Goal: Browse casually: Explore the website without a specific task or goal

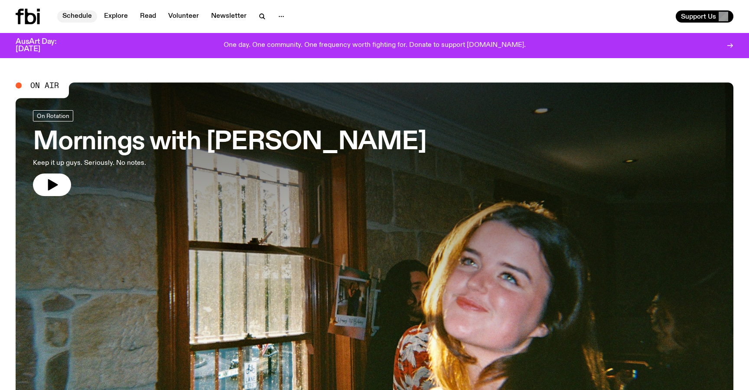
click at [84, 15] on link "Schedule" at bounding box center [77, 16] width 40 height 12
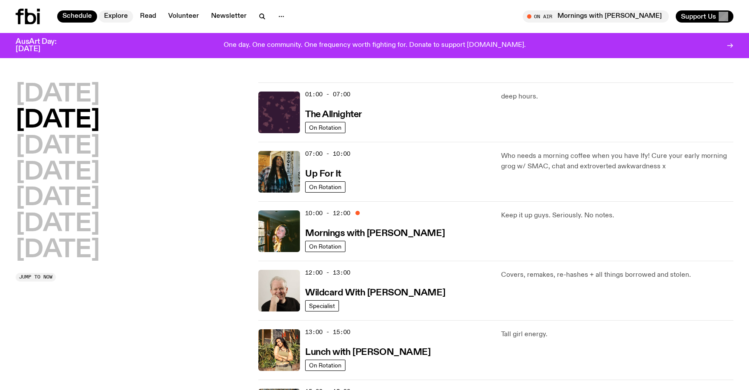
click at [112, 15] on link "Explore" at bounding box center [116, 16] width 34 height 12
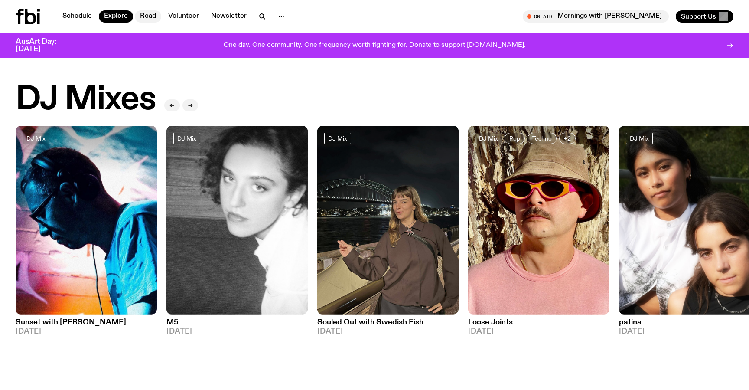
click at [153, 13] on link "Read" at bounding box center [148, 16] width 26 height 12
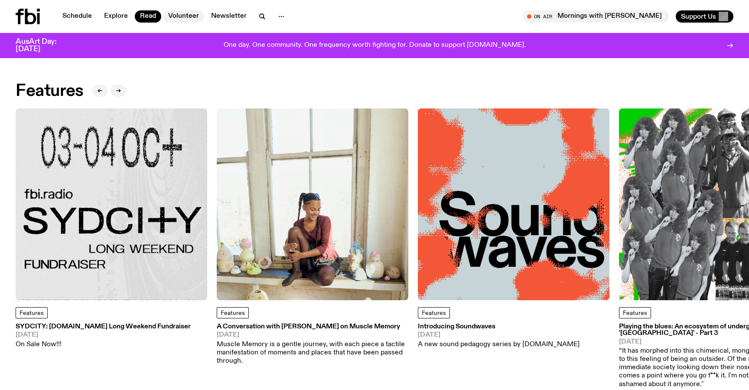
click at [190, 17] on link "Volunteer" at bounding box center [183, 16] width 41 height 12
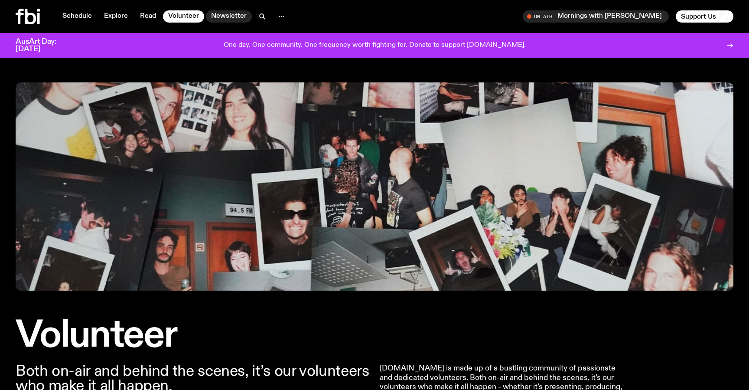
click at [237, 16] on link "Newsletter" at bounding box center [229, 16] width 46 height 12
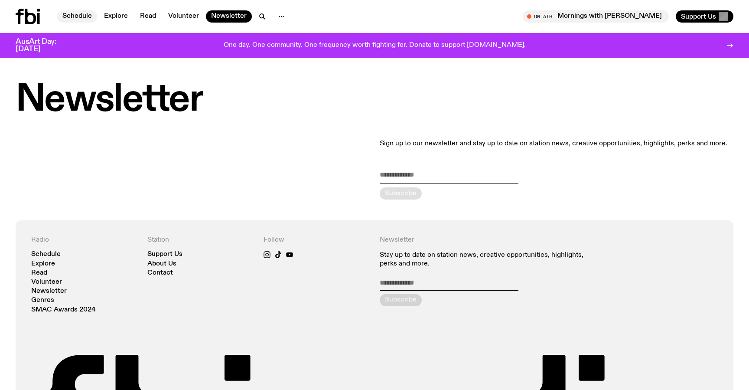
click at [75, 12] on link "Schedule" at bounding box center [77, 16] width 40 height 12
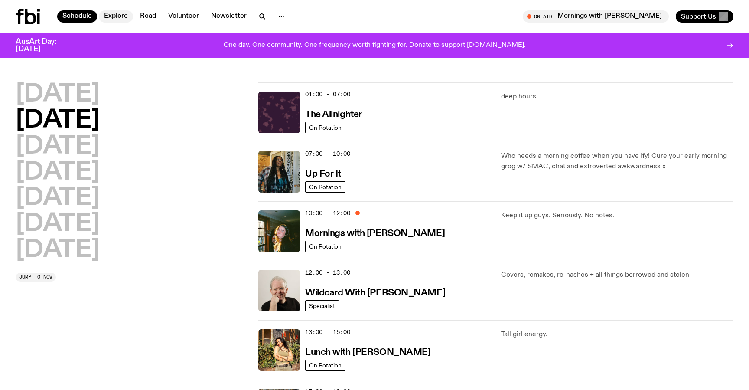
click at [118, 12] on link "Explore" at bounding box center [116, 16] width 34 height 12
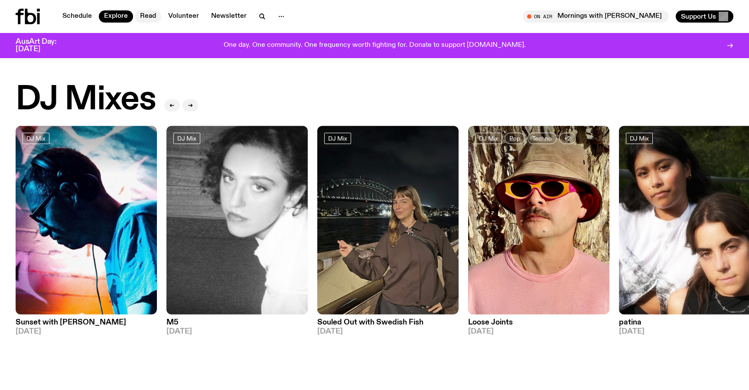
click at [149, 14] on link "Read" at bounding box center [148, 16] width 26 height 12
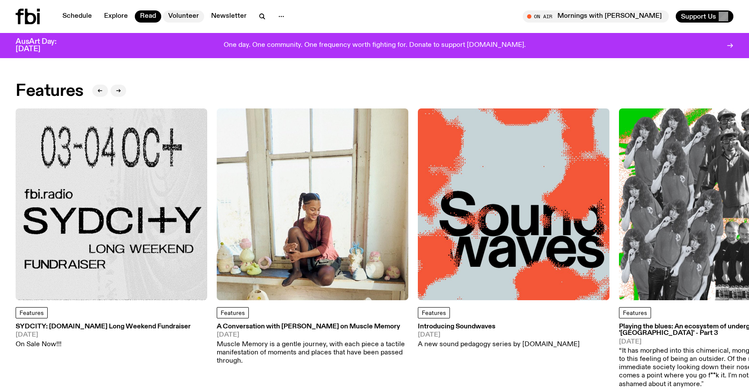
click at [191, 17] on link "Volunteer" at bounding box center [183, 16] width 41 height 12
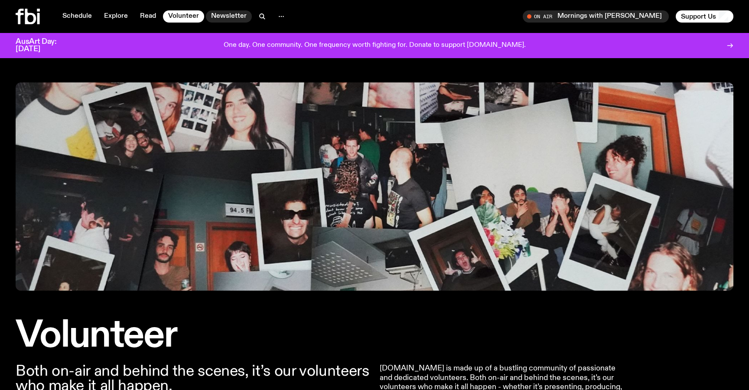
click at [223, 17] on link "Newsletter" at bounding box center [229, 16] width 46 height 12
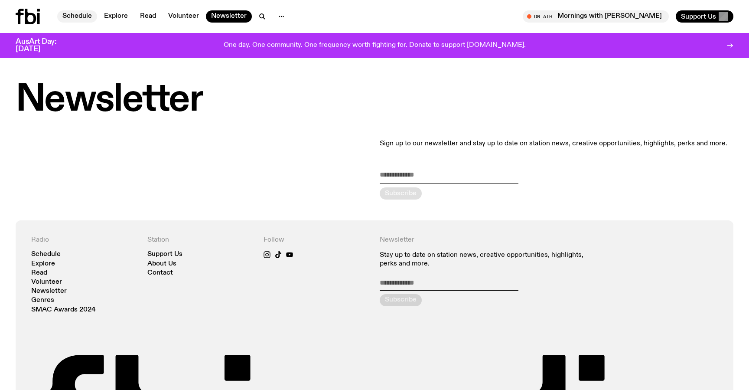
click at [86, 16] on link "Schedule" at bounding box center [77, 16] width 40 height 12
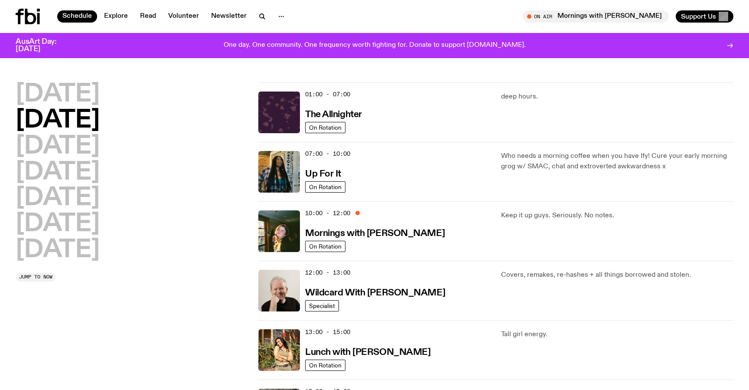
click at [36, 14] on icon at bounding box center [28, 17] width 24 height 16
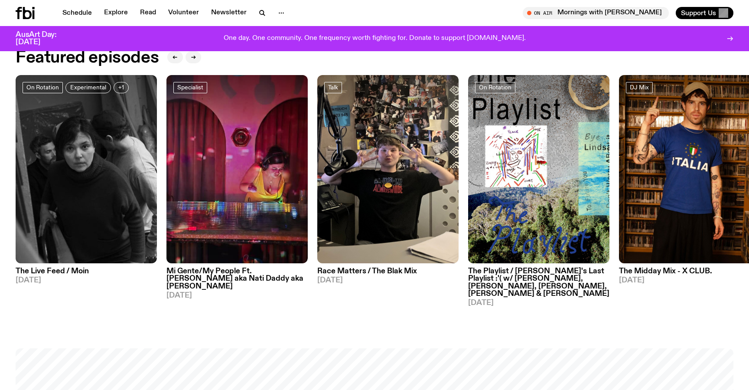
scroll to position [500, 0]
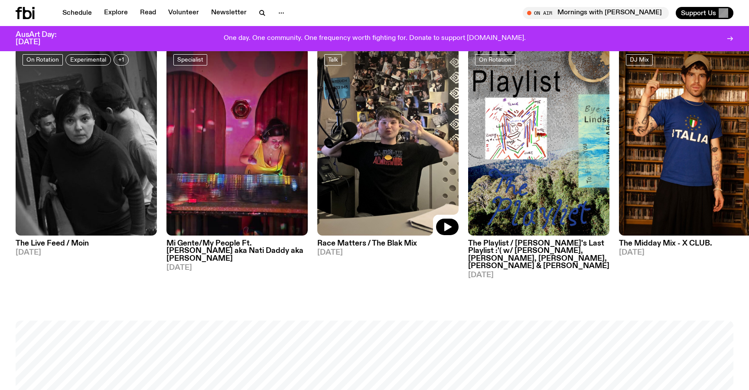
click at [383, 188] on img at bounding box center [387, 141] width 141 height 188
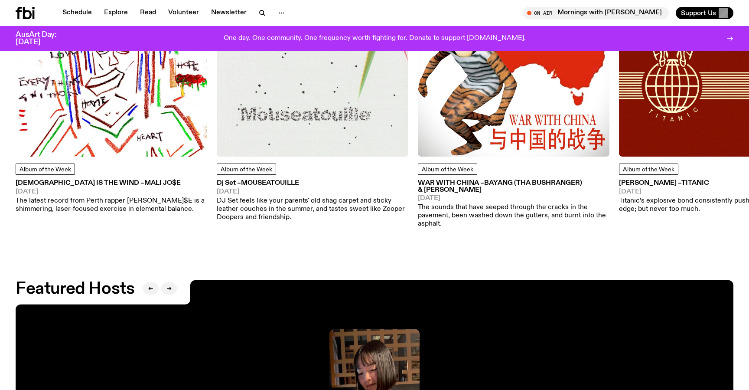
scroll to position [1346, 0]
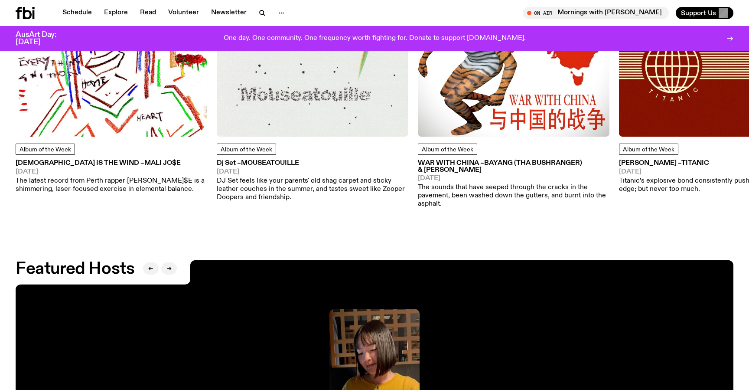
click at [312, 114] on img at bounding box center [313, 41] width 192 height 192
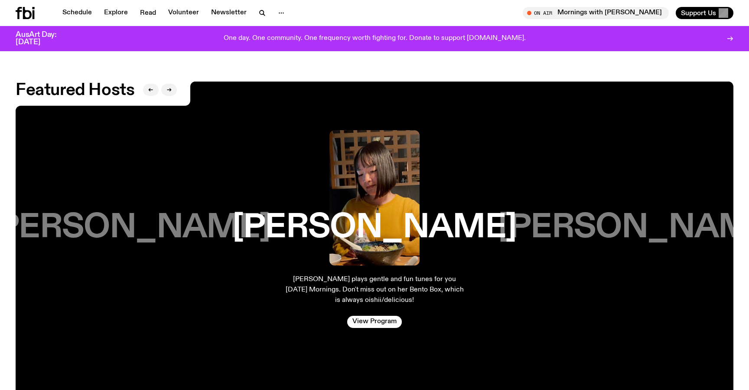
scroll to position [1421, 0]
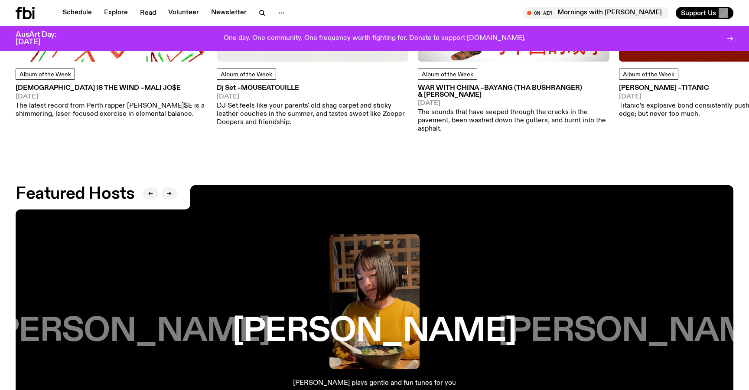
click at [372, 284] on img at bounding box center [374, 301] width 90 height 135
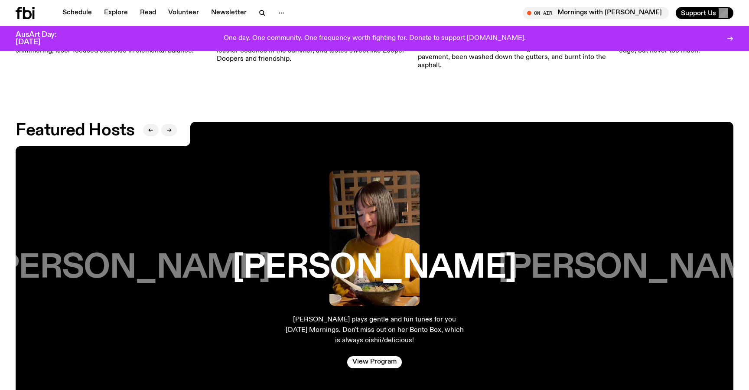
scroll to position [1502, 0]
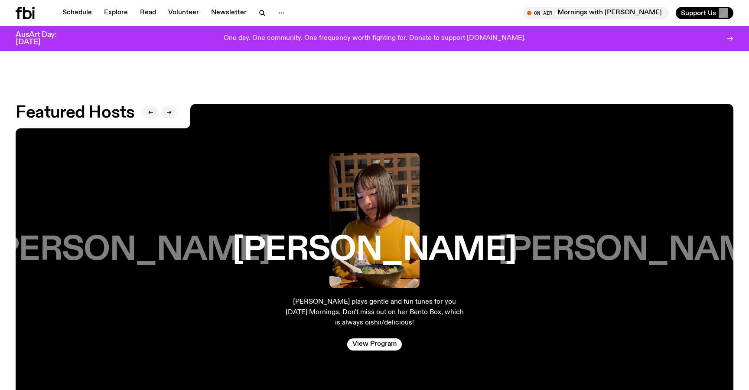
click at [377, 335] on div "[PERSON_NAME] plays gentle and fun tunes for you [DATE] Mornings. Don't miss ou…" at bounding box center [374, 262] width 194 height 232
click at [380, 338] on link "View Program" at bounding box center [374, 344] width 55 height 12
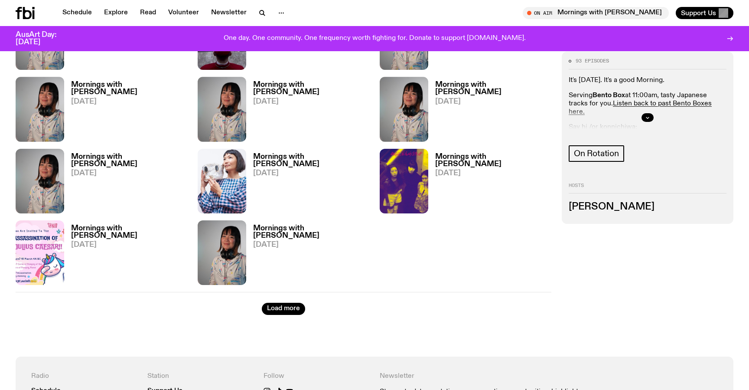
scroll to position [1014, 0]
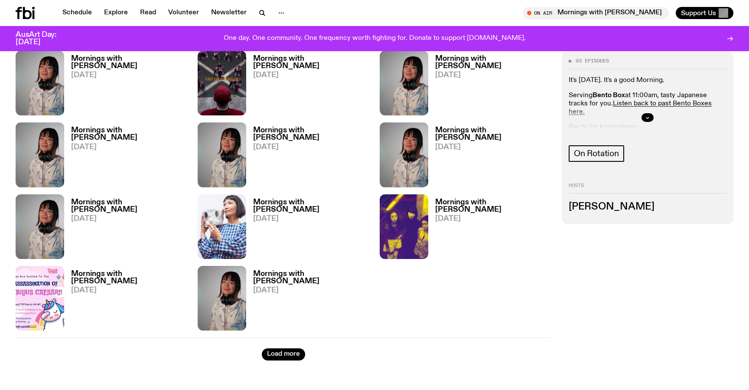
click at [274, 204] on h3 "Mornings with [PERSON_NAME]" at bounding box center [311, 205] width 116 height 15
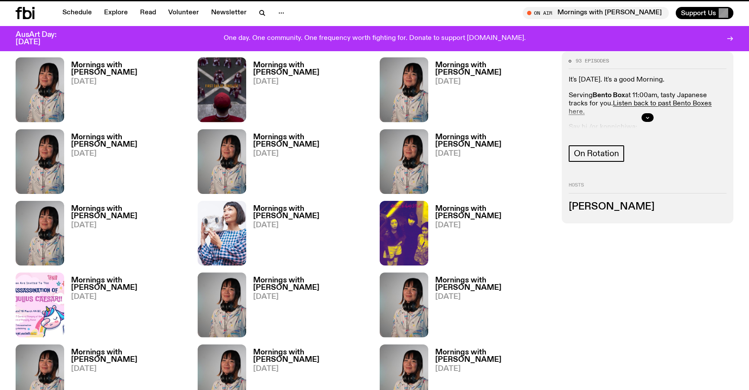
scroll to position [1007, 0]
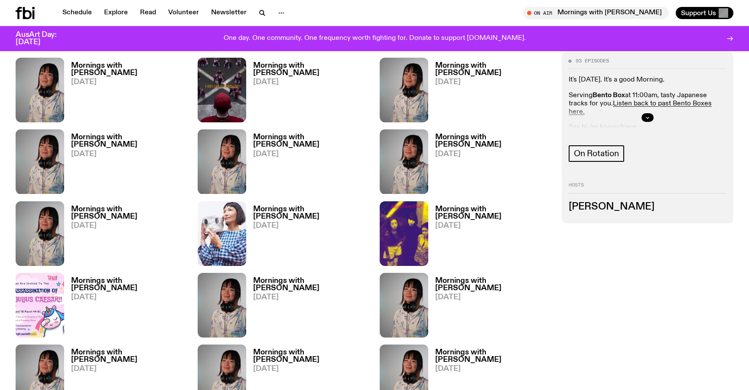
click at [26, 8] on icon at bounding box center [25, 13] width 19 height 12
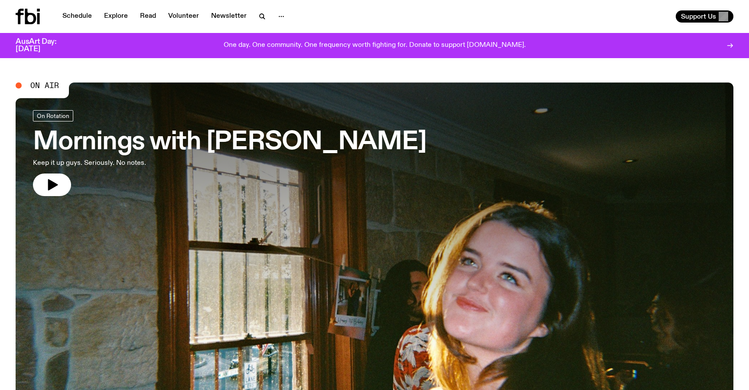
click at [31, 14] on icon at bounding box center [30, 17] width 11 height 16
click at [72, 15] on link "Schedule" at bounding box center [77, 16] width 40 height 12
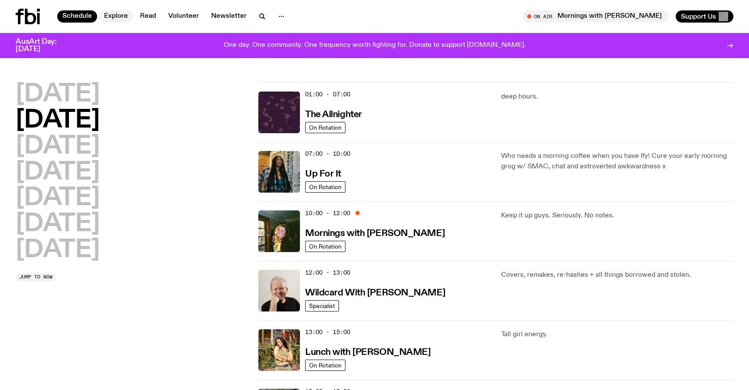
click at [121, 16] on link "Explore" at bounding box center [116, 16] width 34 height 12
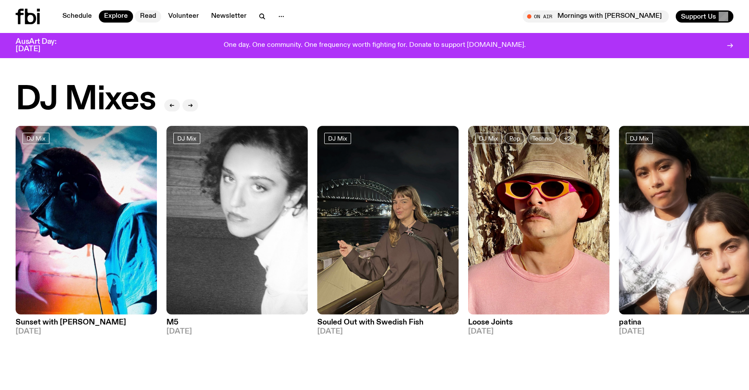
click at [152, 15] on link "Read" at bounding box center [148, 16] width 26 height 12
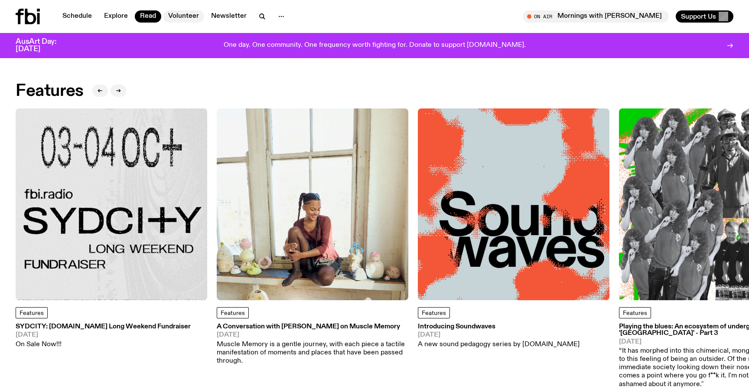
click at [185, 16] on link "Volunteer" at bounding box center [183, 16] width 41 height 12
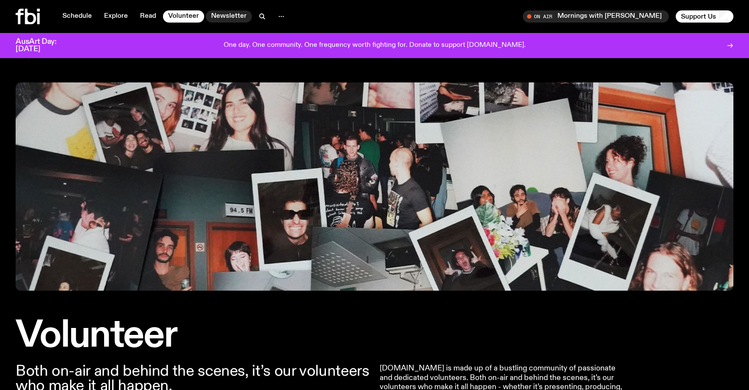
click at [228, 13] on link "Newsletter" at bounding box center [229, 16] width 46 height 12
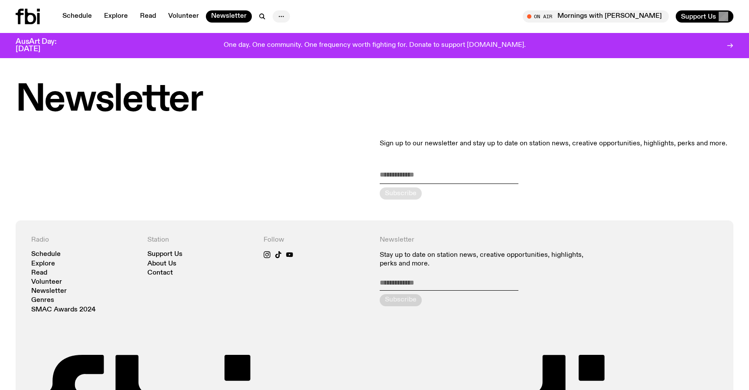
click at [279, 16] on circle "button" at bounding box center [279, 16] width 1 height 1
click at [277, 37] on link "About Us" at bounding box center [281, 35] width 43 height 12
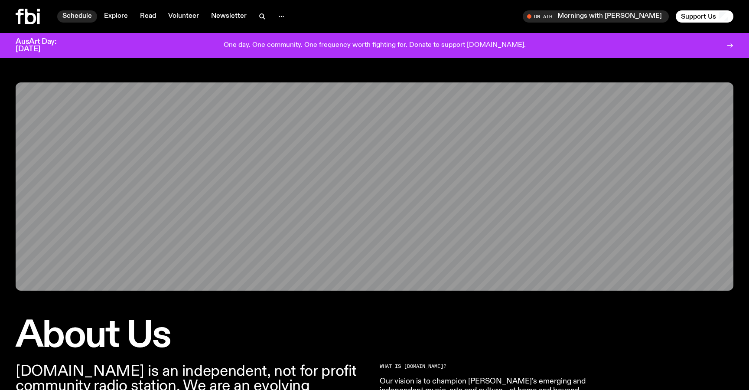
click at [80, 16] on link "Schedule" at bounding box center [77, 16] width 40 height 12
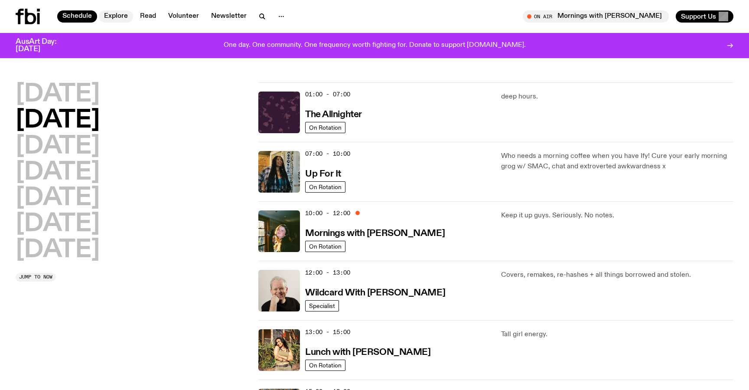
click at [123, 13] on link "Explore" at bounding box center [116, 16] width 34 height 12
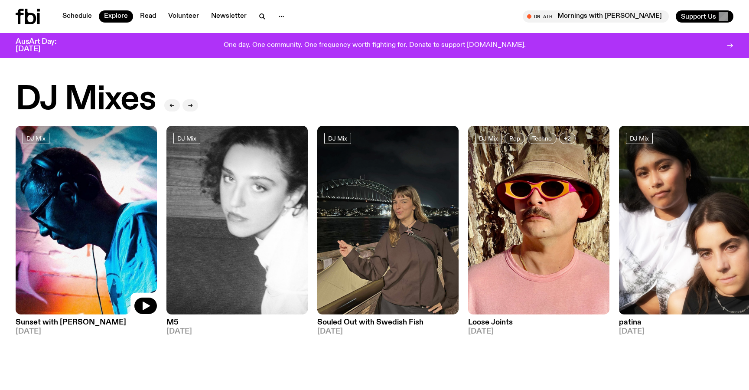
click at [89, 305] on img at bounding box center [86, 220] width 141 height 188
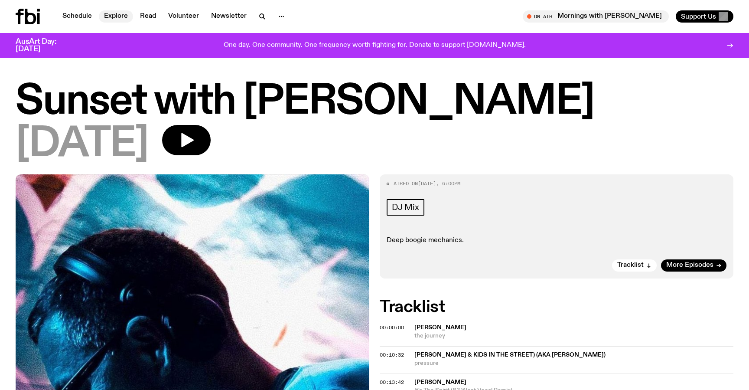
click at [118, 18] on link "Explore" at bounding box center [116, 16] width 34 height 12
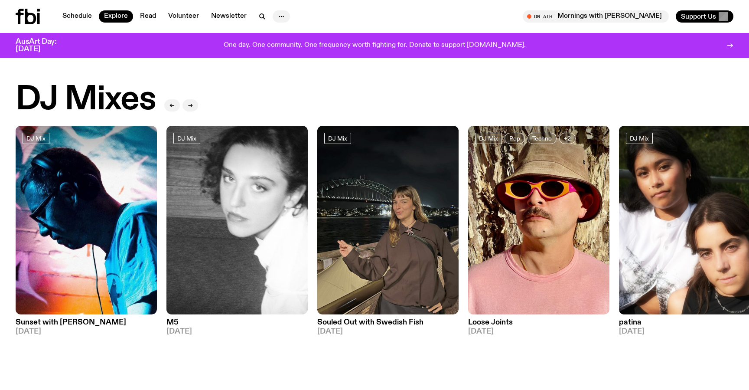
click at [285, 14] on button "button" at bounding box center [281, 16] width 17 height 12
click at [279, 35] on link "About Us" at bounding box center [281, 35] width 43 height 12
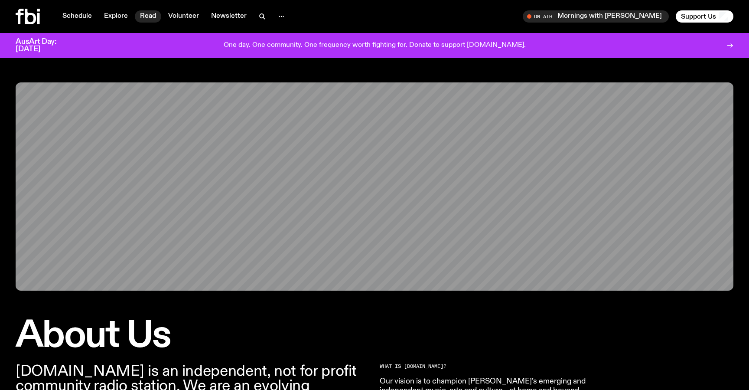
click at [149, 16] on link "Read" at bounding box center [148, 16] width 26 height 12
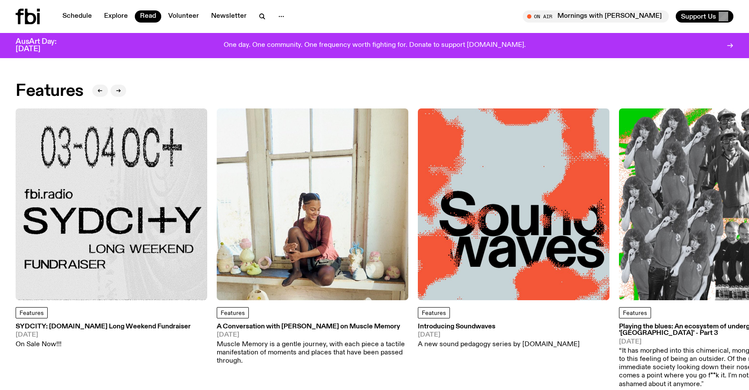
click at [327, 270] on img at bounding box center [313, 204] width 192 height 192
